Goal: Find specific page/section: Find specific page/section

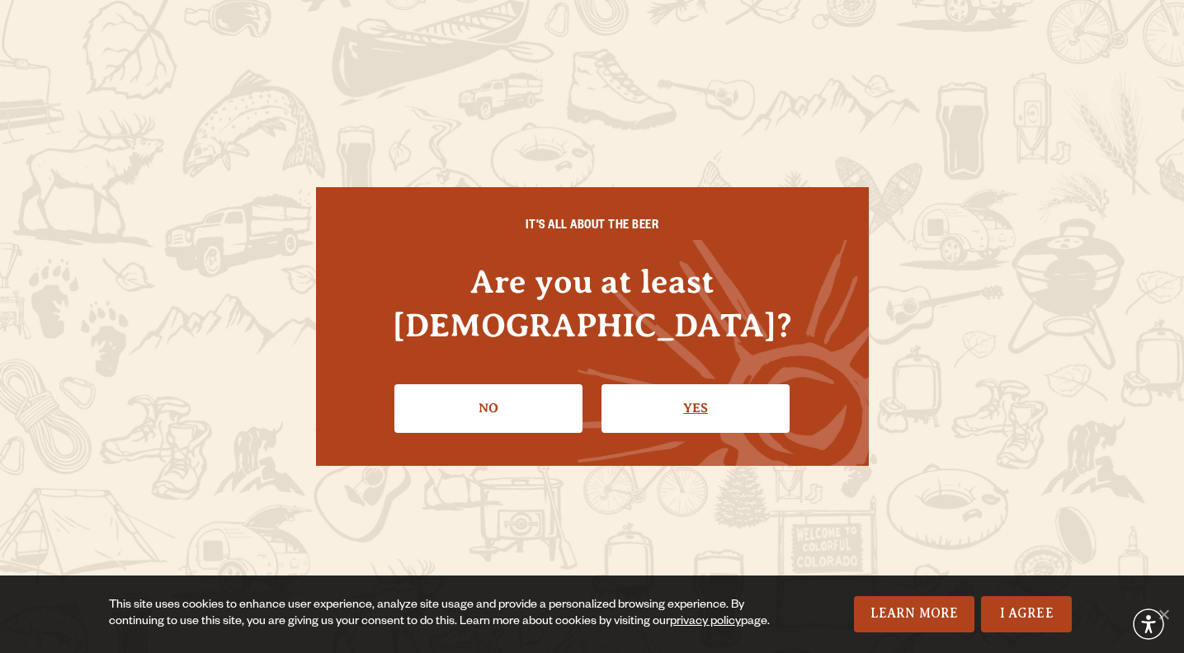
click at [690, 399] on link "Yes" at bounding box center [695, 408] width 188 height 48
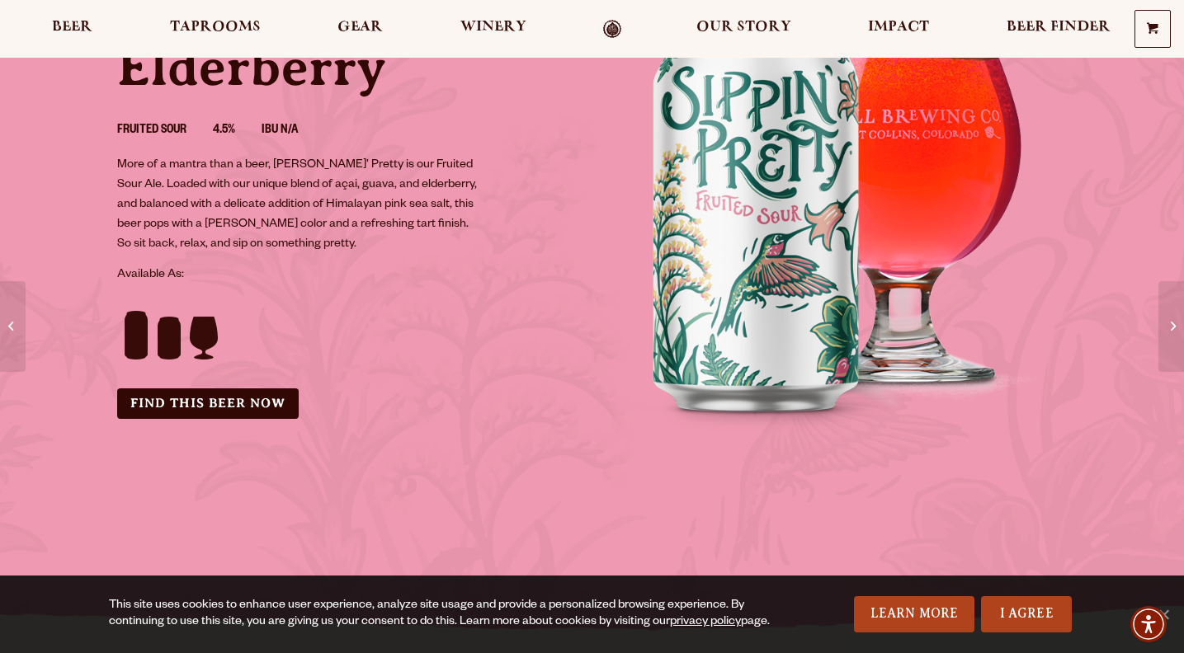
scroll to position [221, 0]
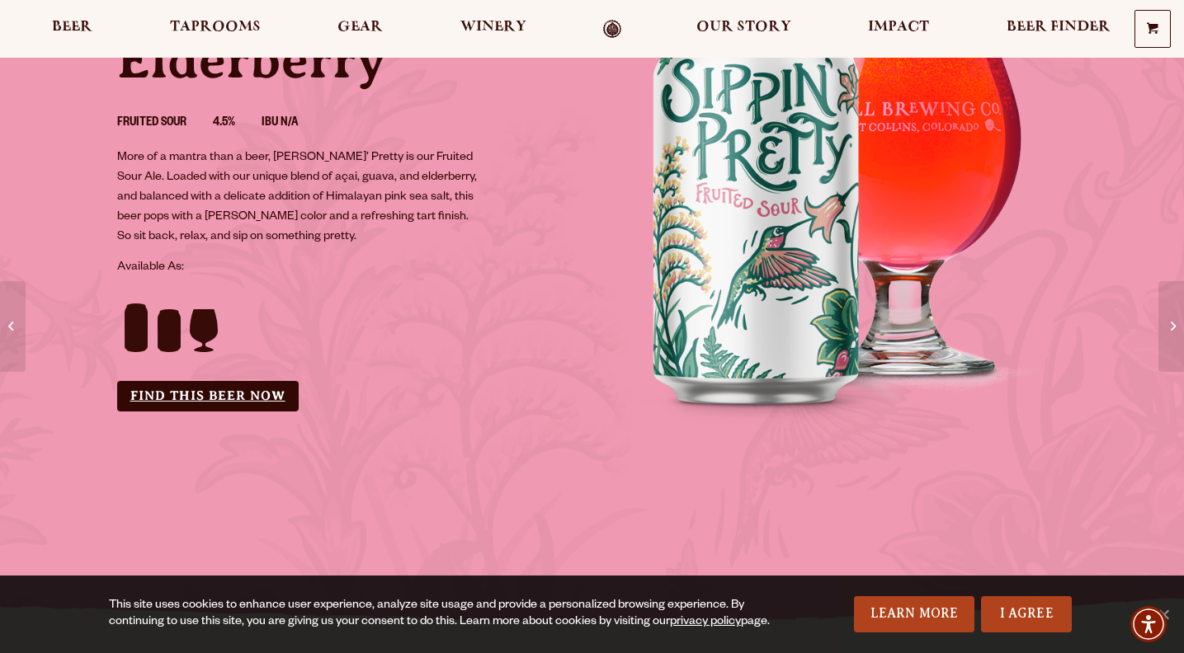
click at [215, 401] on link "Find this Beer Now" at bounding box center [208, 396] width 182 height 31
